Goal: Check status: Check status

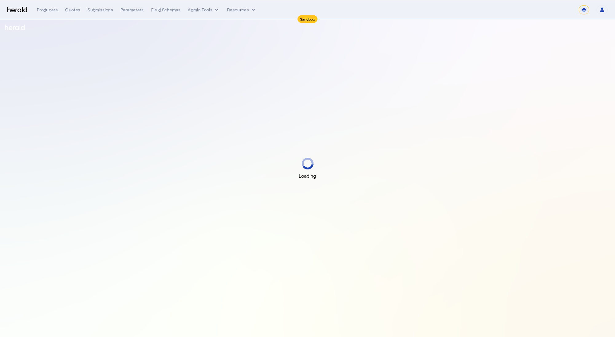
select select "*******"
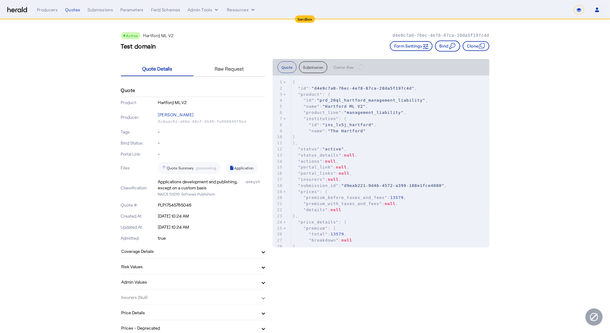
click at [230, 76] on div "Quote Details Raw Request" at bounding box center [193, 69] width 144 height 20
click at [234, 70] on span "Raw Request" at bounding box center [229, 68] width 29 height 5
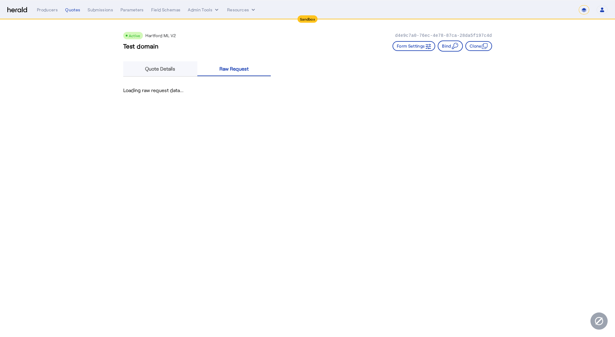
click at [175, 72] on span "Quote Details" at bounding box center [160, 68] width 30 height 15
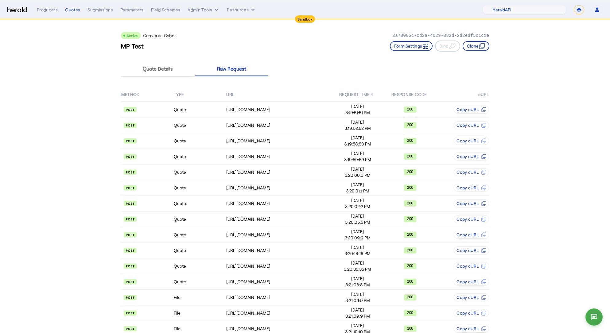
select select "pfm_2v8p_herald_api"
select select "*******"
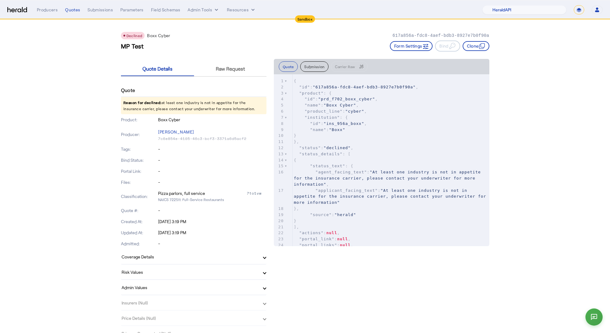
select select "pfm_2v8p_herald_api"
select select "*******"
click at [239, 69] on span "Raw Request" at bounding box center [230, 68] width 29 height 5
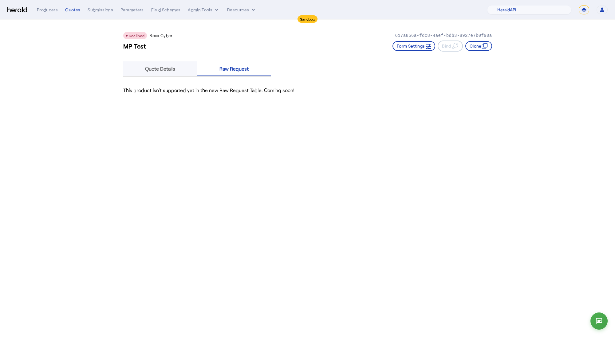
click at [175, 75] on div "Quote Details" at bounding box center [160, 68] width 74 height 15
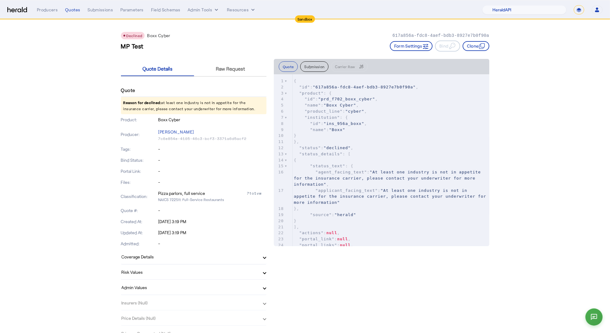
drag, startPoint x: 244, startPoint y: 109, endPoint x: 111, endPoint y: 103, distance: 132.8
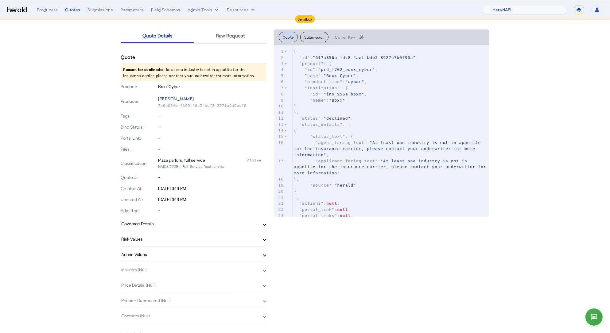
scroll to position [33, 0]
drag, startPoint x: 172, startPoint y: 167, endPoint x: 183, endPoint y: 169, distance: 10.9
click at [183, 169] on p "NAICS 722511: Full-Service Restaurants" at bounding box center [212, 167] width 108 height 6
copy p "722511"
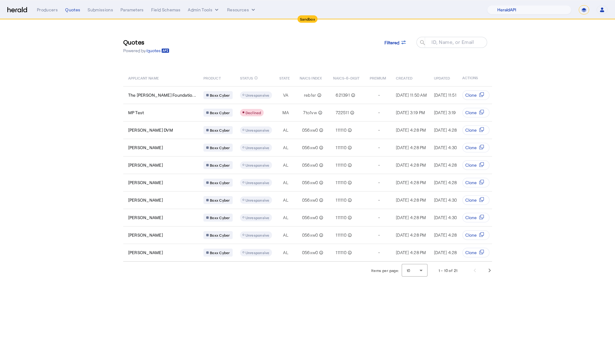
select select "pfm_2v8p_herald_api"
click at [400, 39] on div "Filtered" at bounding box center [395, 42] width 22 height 6
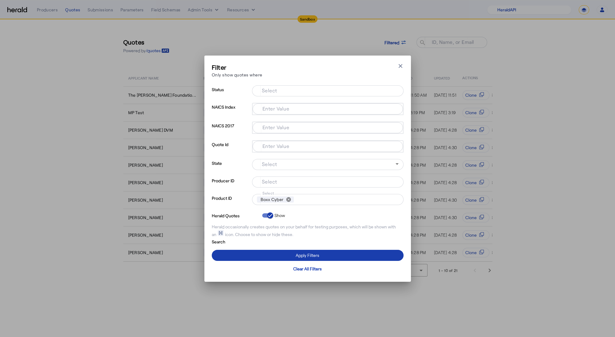
click at [297, 253] on div "Apply Filters" at bounding box center [307, 255] width 24 height 6
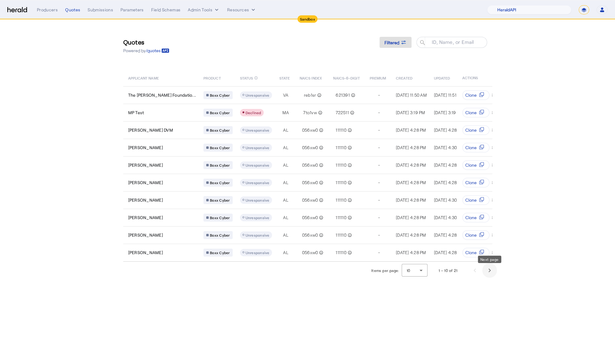
click at [491, 274] on span "Next page" at bounding box center [489, 270] width 15 height 15
click at [492, 274] on span "Next page" at bounding box center [489, 270] width 15 height 15
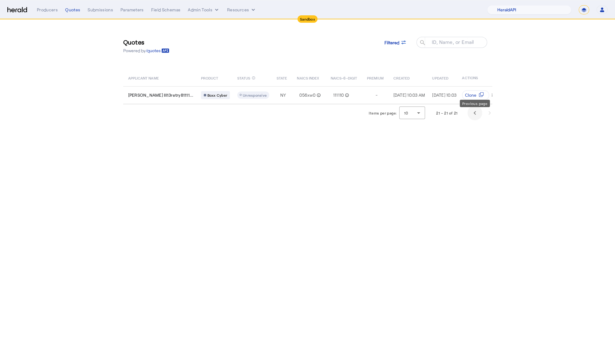
click at [471, 117] on span "Previous page" at bounding box center [474, 113] width 15 height 15
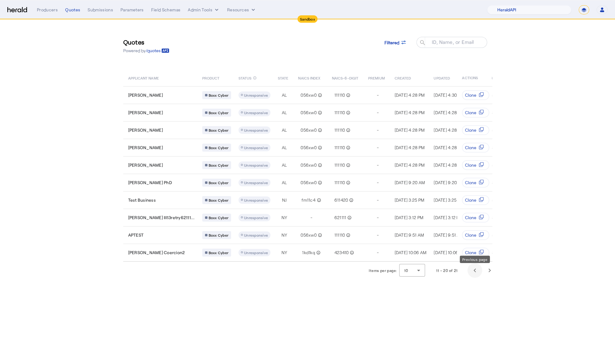
click at [477, 276] on span "Previous page" at bounding box center [474, 270] width 15 height 15
click at [586, 10] on select "**********" at bounding box center [583, 9] width 10 height 9
select select "**********"
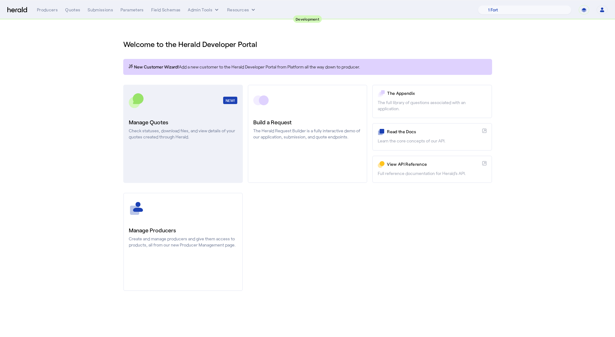
click at [130, 133] on p "Check statuses, download files, and view details of your quotes created through…" at bounding box center [183, 134] width 108 height 12
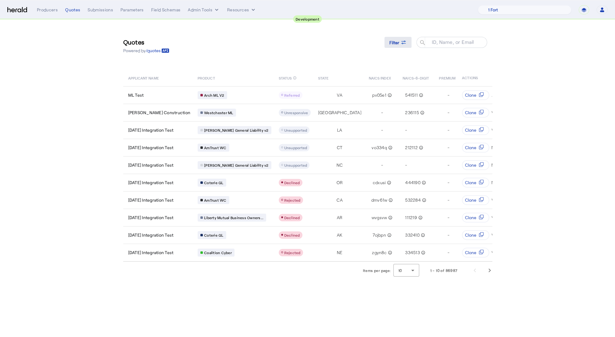
click at [393, 41] on span "Filter" at bounding box center [394, 42] width 10 height 6
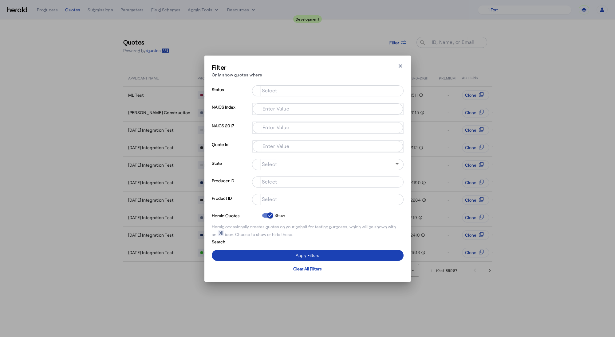
click at [279, 203] on div at bounding box center [328, 199] width 142 height 11
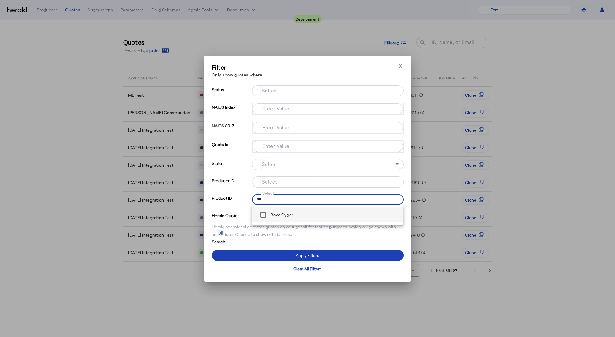
type input "***"
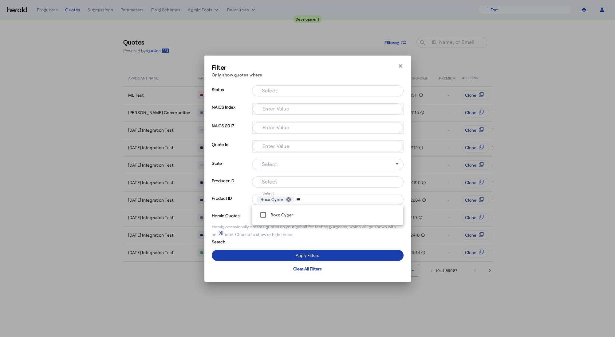
click at [261, 251] on span at bounding box center [308, 255] width 192 height 15
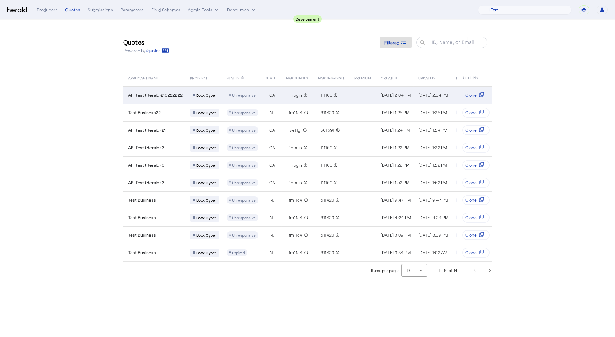
click at [142, 90] on td "API Test (Herald)213222222" at bounding box center [154, 95] width 62 height 18
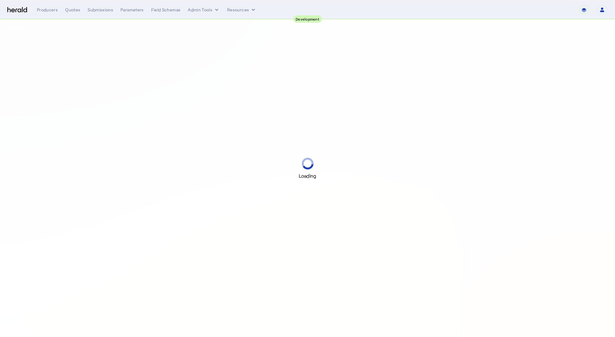
select select "pfm_2v8p_herald_api"
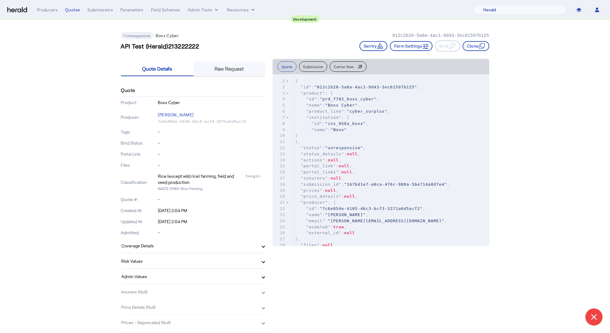
click at [243, 63] on span "Raw Request" at bounding box center [229, 68] width 29 height 15
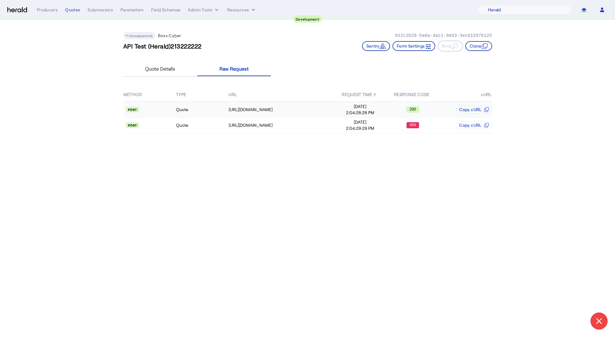
click at [200, 109] on td "Quote" at bounding box center [202, 110] width 53 height 16
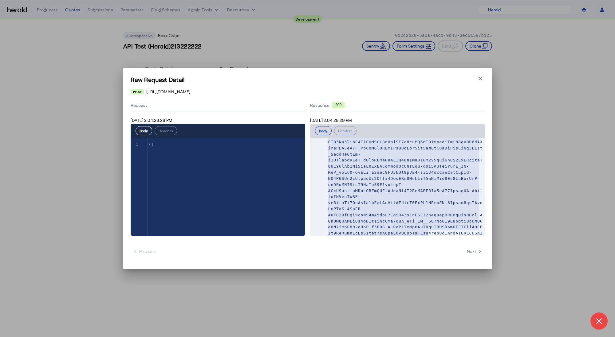
scroll to position [451, 0]
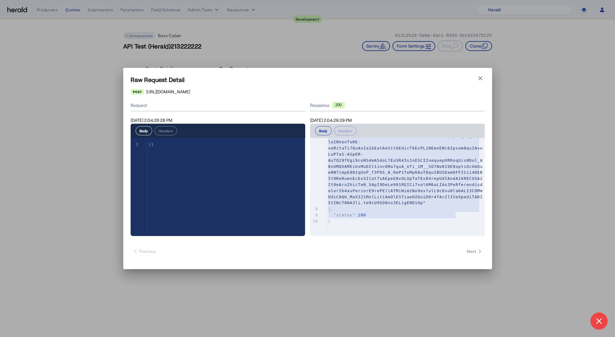
type textarea "**********"
drag, startPoint x: 347, startPoint y: 203, endPoint x: 461, endPoint y: 211, distance: 113.9
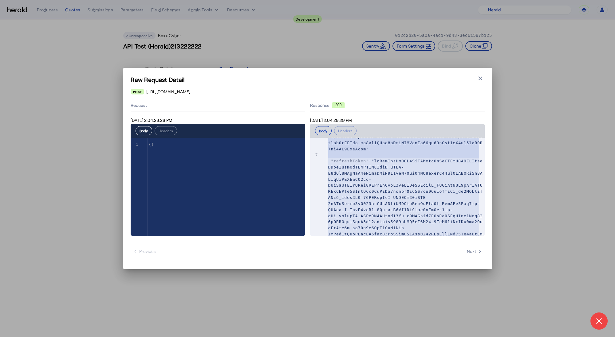
scroll to position [269, 0]
click at [378, 151] on span at bounding box center [405, 91] width 154 height 120
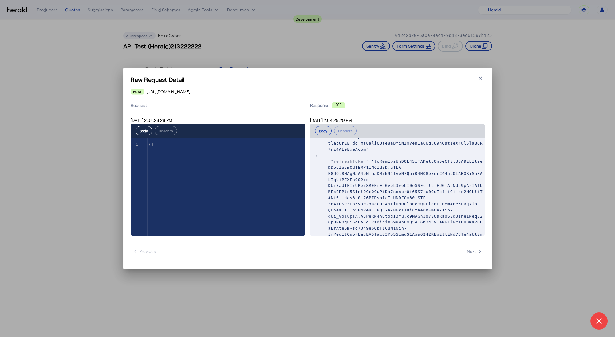
click at [376, 151] on span at bounding box center [405, 91] width 154 height 120
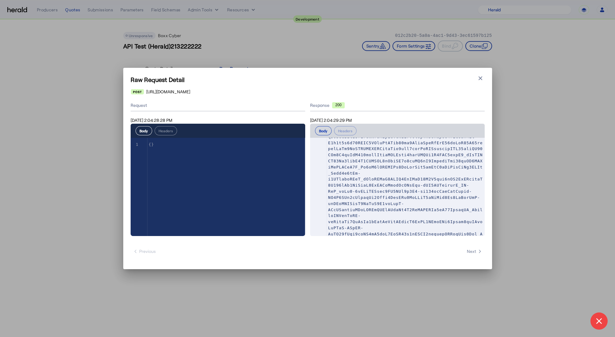
scroll to position [0, 0]
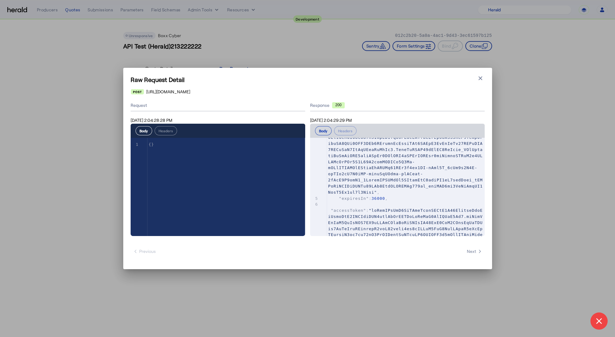
type textarea "**********"
click at [331, 211] on span at bounding box center [405, 268] width 154 height 120
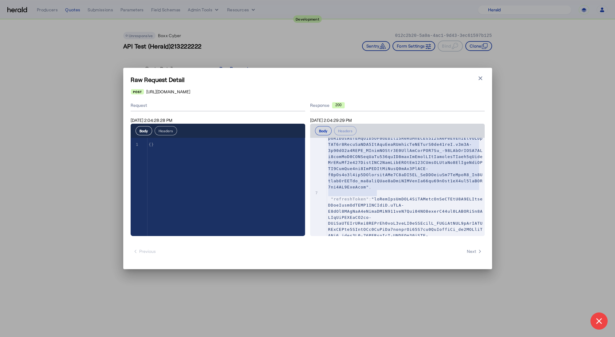
drag, startPoint x: 160, startPoint y: 128, endPoint x: 163, endPoint y: 128, distance: 3.4
click at [160, 128] on button "Headers" at bounding box center [165, 130] width 22 height 9
click at [143, 131] on button "Body" at bounding box center [143, 130] width 17 height 9
click at [171, 132] on button "Headers" at bounding box center [165, 130] width 22 height 9
click at [484, 77] on h1 "Raw Request Detail" at bounding box center [308, 79] width 354 height 9
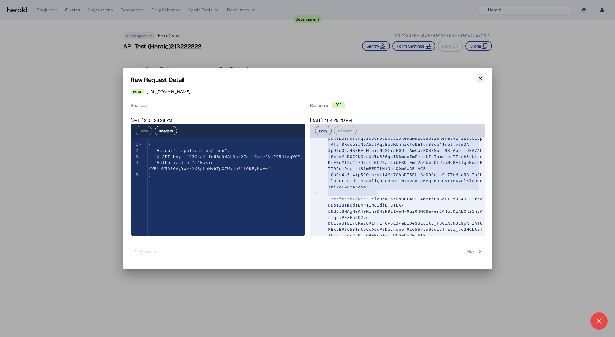
click at [479, 79] on icon "button" at bounding box center [480, 78] width 6 height 6
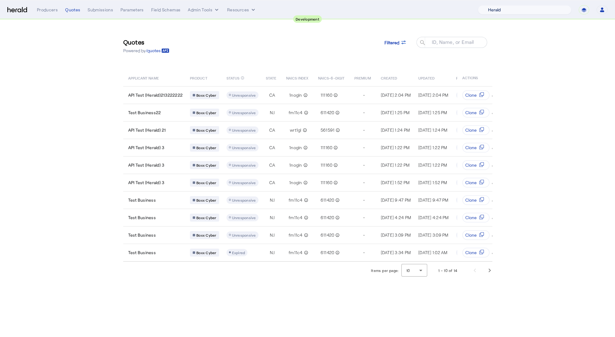
click at [515, 10] on select "1 Fort A Demo Platform A New Platform Test Bam Batch Test Platform Beep Beep Bo…" at bounding box center [524, 9] width 93 height 9
click at [525, 8] on select "1 Fort A Demo Platform A New Platform Test Bam Batch Test Platform Beep Beep Bo…" at bounding box center [524, 9] width 93 height 9
select select "pfm_9nb4_boxx"
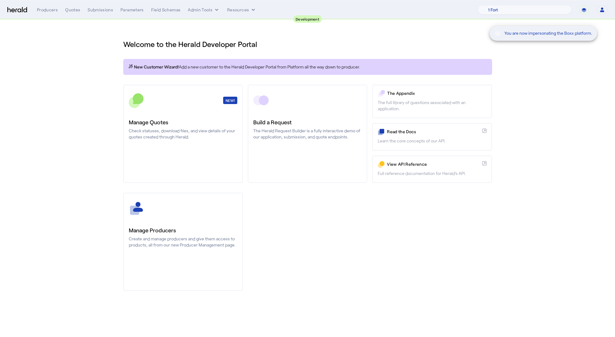
click at [136, 137] on div "You are now impersonating the Boxx platform." at bounding box center [307, 168] width 615 height 337
click at [180, 145] on div "You are now impersonating the Boxx platform." at bounding box center [307, 168] width 615 height 337
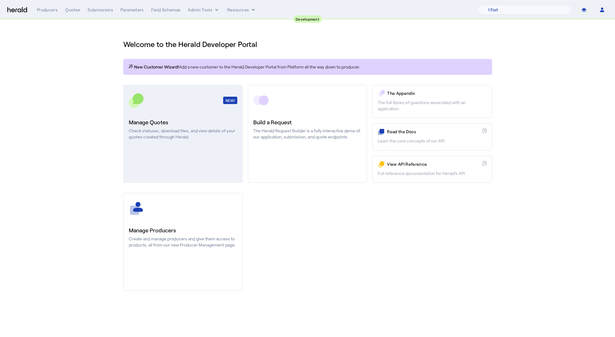
click at [176, 128] on p "Check statuses, download files, and view details of your quotes created through…" at bounding box center [183, 134] width 108 height 12
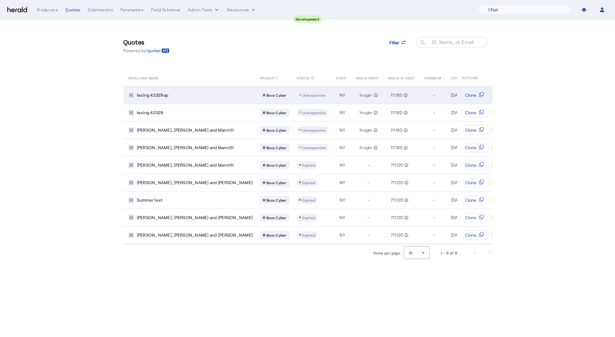
click at [178, 92] on div "tesing 42329ap" at bounding box center [190, 95] width 125 height 6
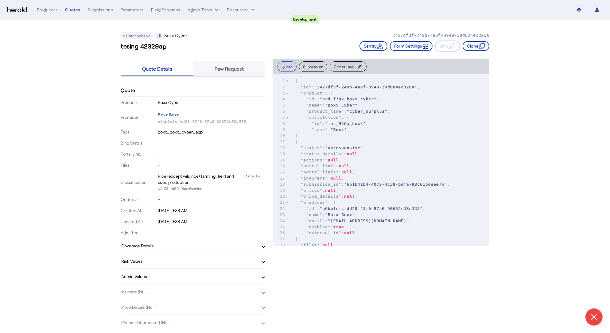
click at [243, 66] on span "Raw Request" at bounding box center [229, 68] width 29 height 5
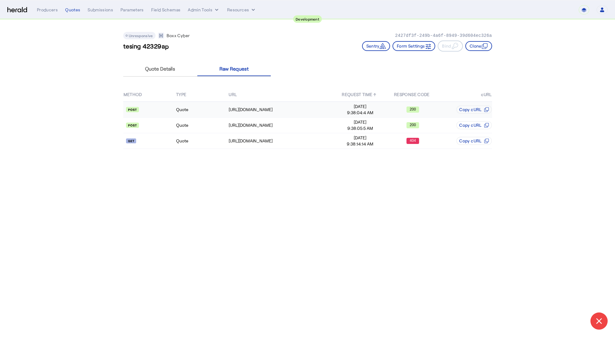
click at [175, 110] on api-badge at bounding box center [149, 110] width 52 height 6
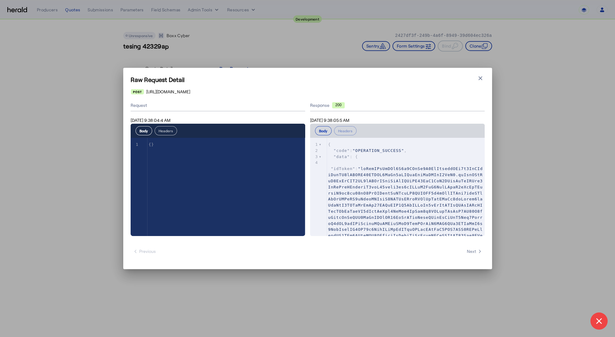
click at [165, 134] on button "Headers" at bounding box center [165, 130] width 22 height 9
click at [143, 129] on button "Body" at bounding box center [143, 130] width 17 height 9
click at [331, 168] on span at bounding box center [405, 226] width 154 height 120
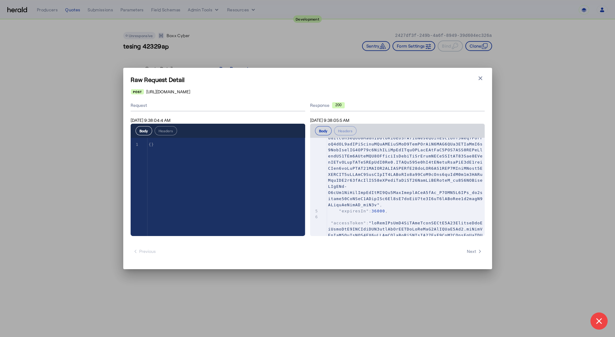
scroll to position [80, 0]
type textarea "**********"
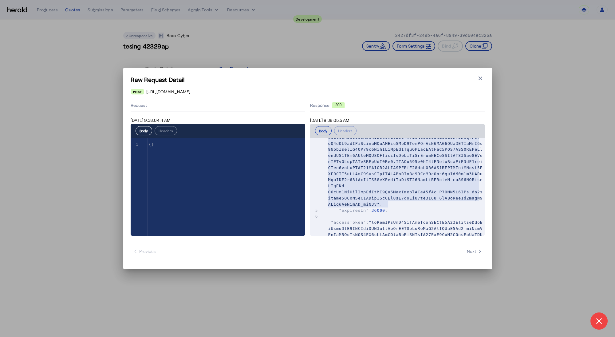
click at [387, 205] on span at bounding box center [405, 146] width 154 height 120
click at [482, 78] on icon "button" at bounding box center [480, 78] width 6 height 6
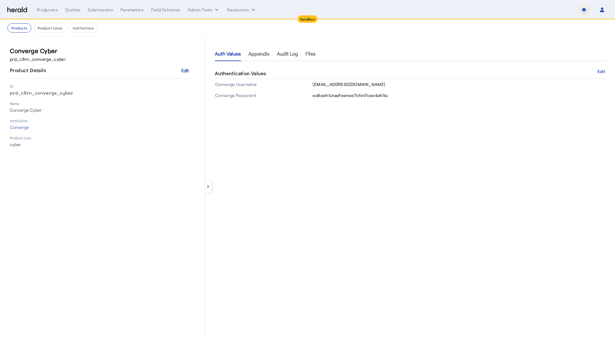
select select "*******"
